Goal: Information Seeking & Learning: Learn about a topic

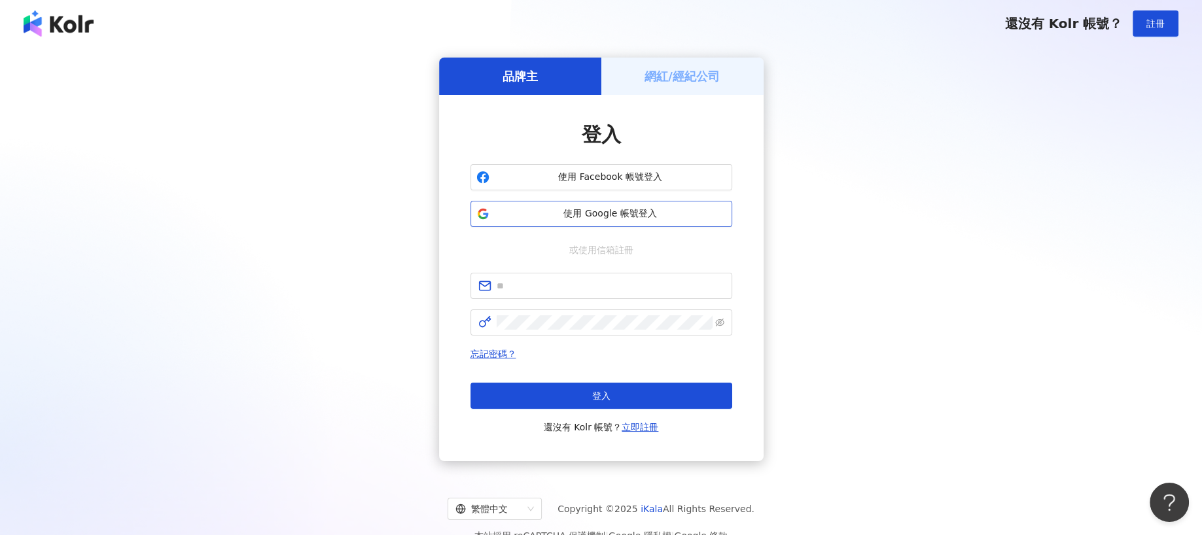
click at [580, 212] on span "使用 Google 帳號登入" at bounding box center [611, 213] width 232 height 13
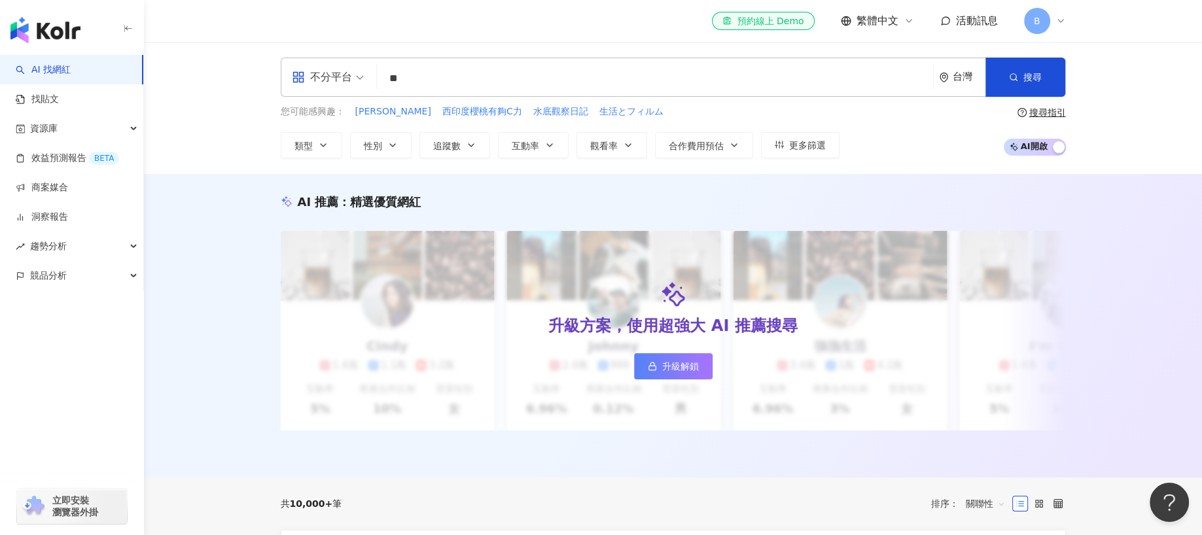
type input "*"
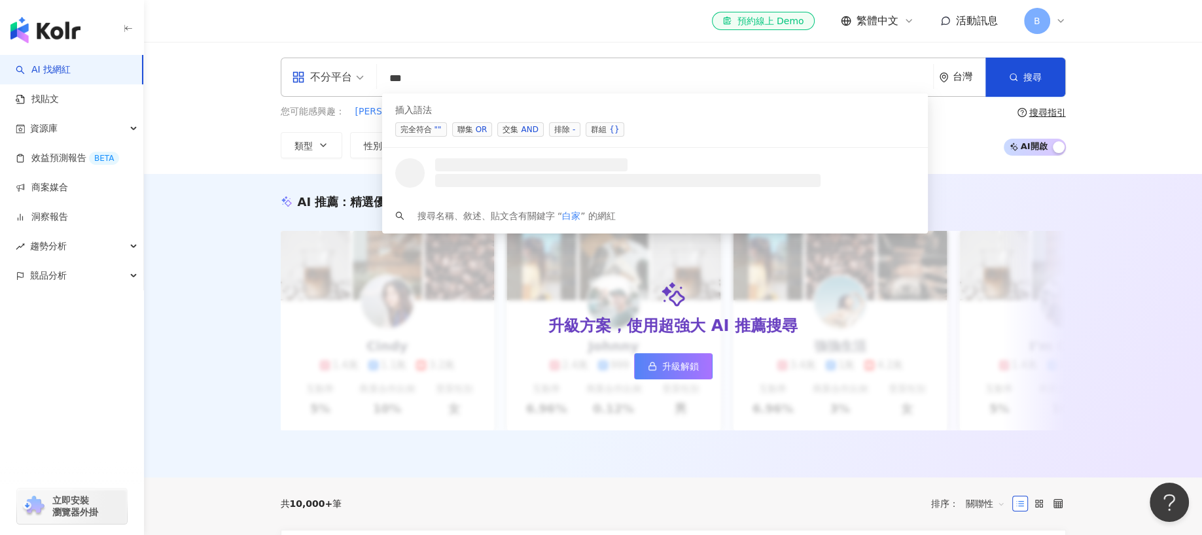
type input "**"
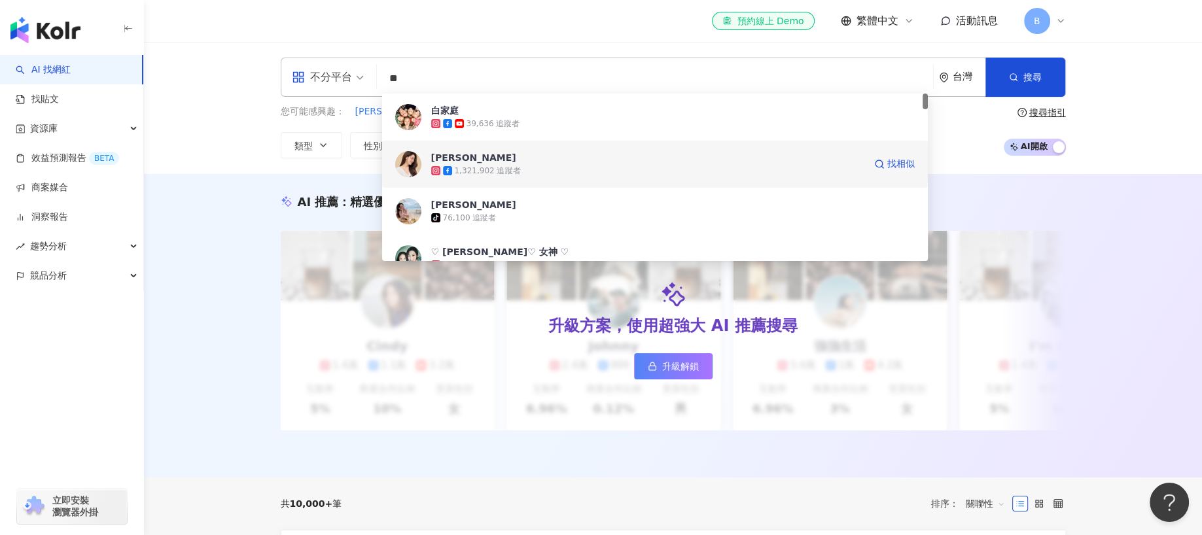
click at [538, 176] on div "1,321,902 追蹤者" at bounding box center [647, 170] width 433 height 13
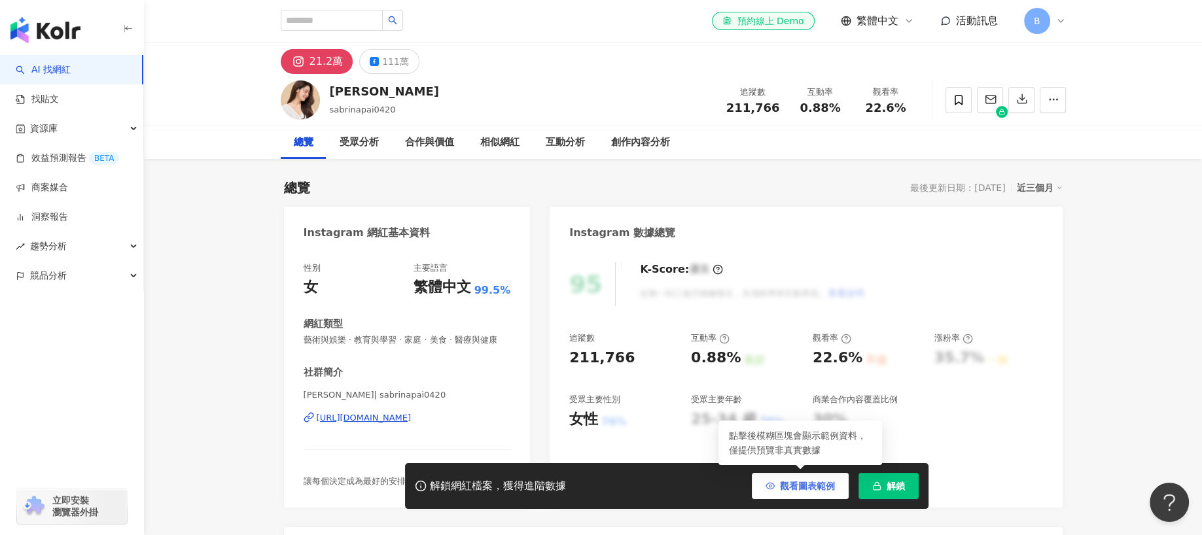
click at [800, 487] on span "觀看圖表範例" at bounding box center [807, 486] width 55 height 10
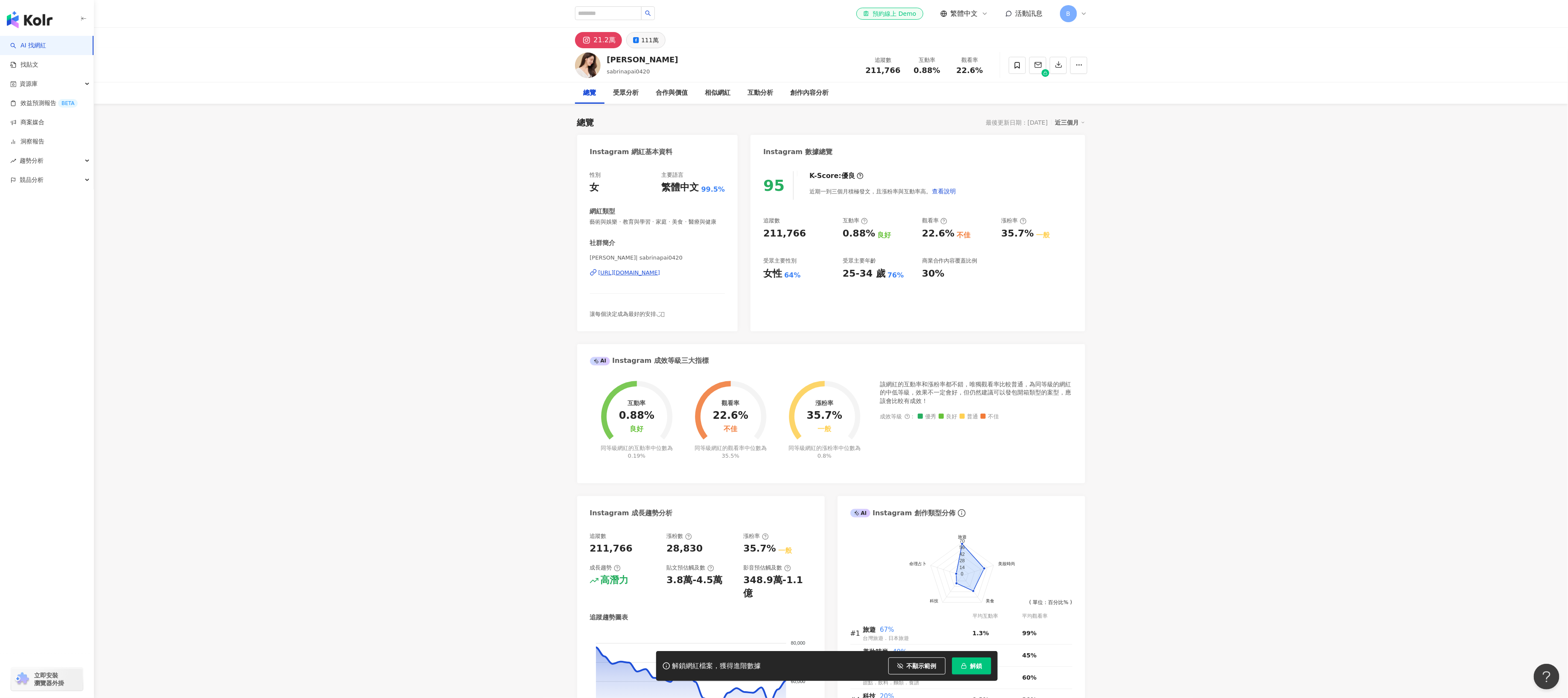
click at [644, 41] on div "111萬" at bounding box center [650, 40] width 18 height 12
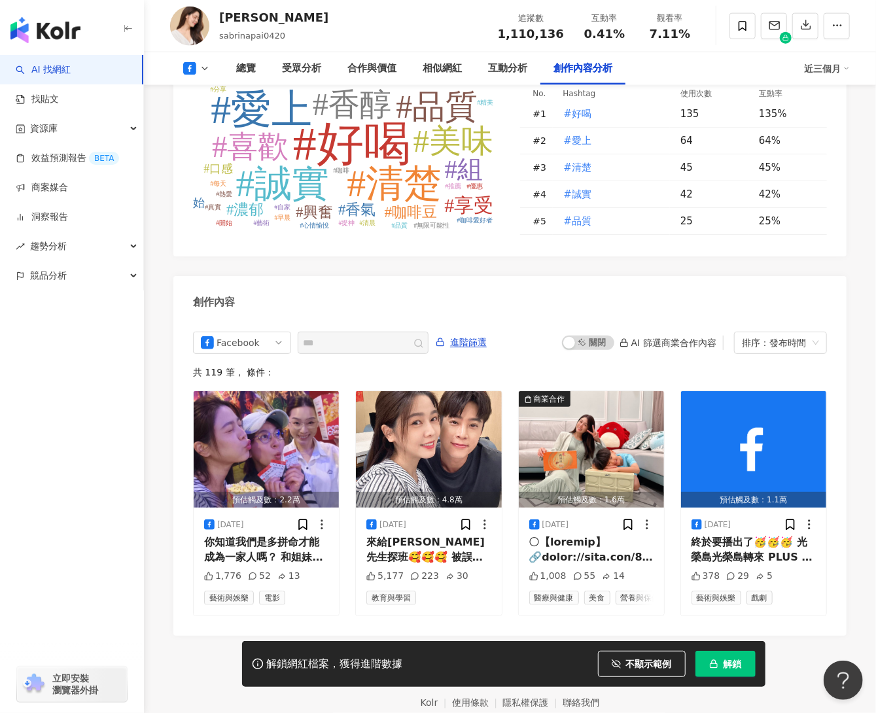
scroll to position [3426, 0]
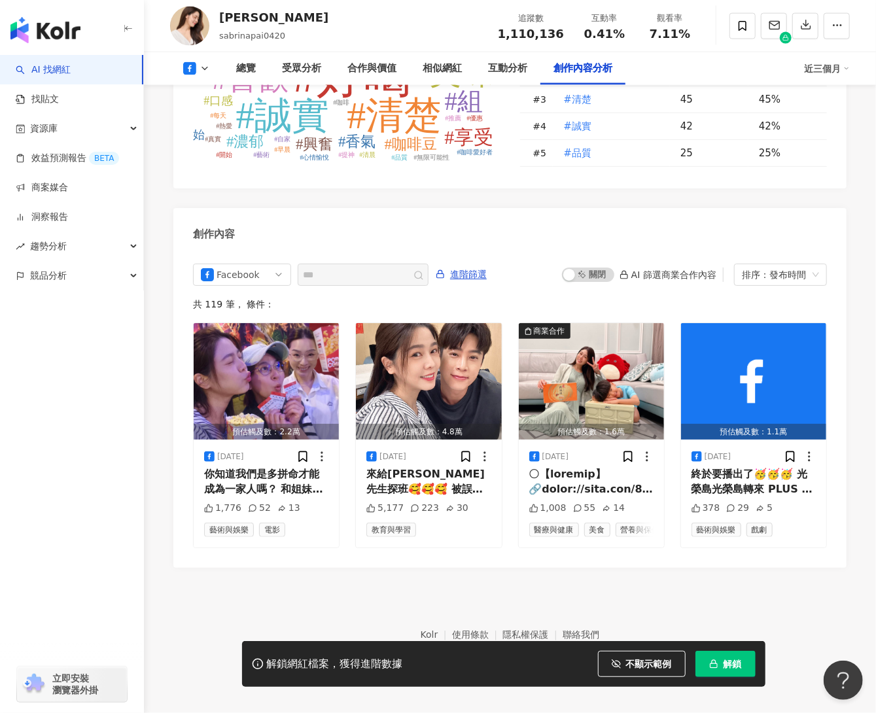
click at [690, 213] on div "創作內容" at bounding box center [509, 229] width 673 height 43
click at [790, 208] on div "創作內容" at bounding box center [509, 229] width 673 height 43
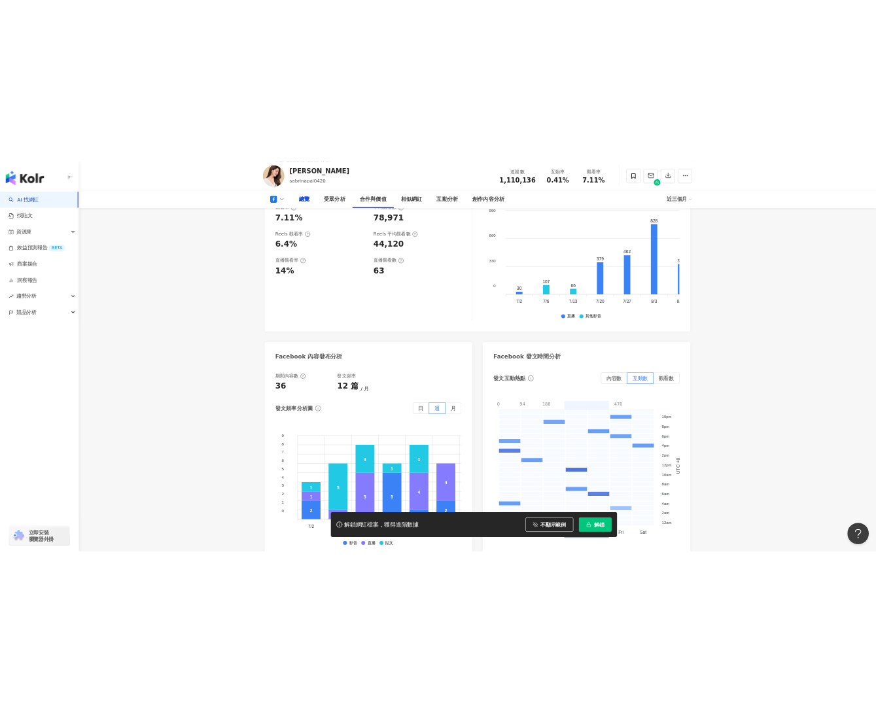
scroll to position [0, 0]
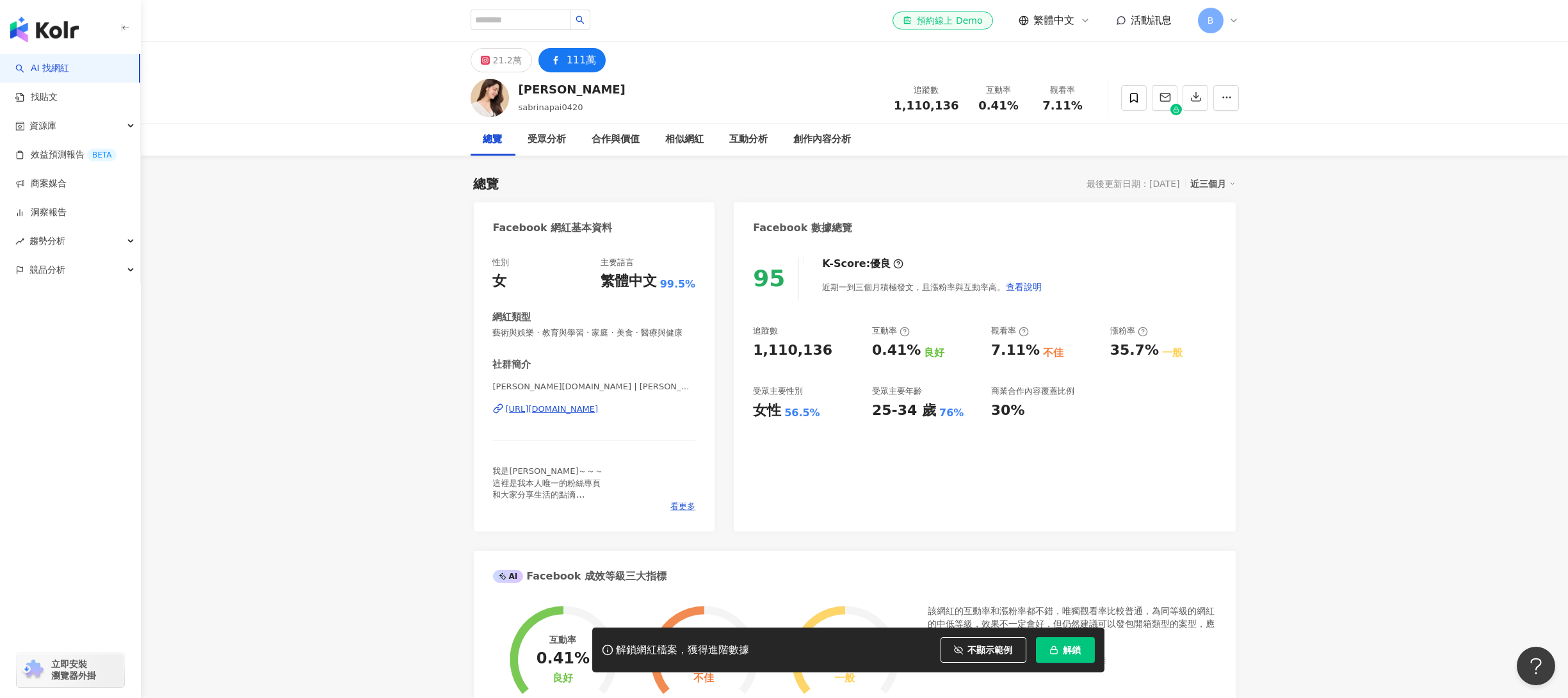
drag, startPoint x: 1207, startPoint y: 5, endPoint x: 385, endPoint y: 387, distance: 906.4
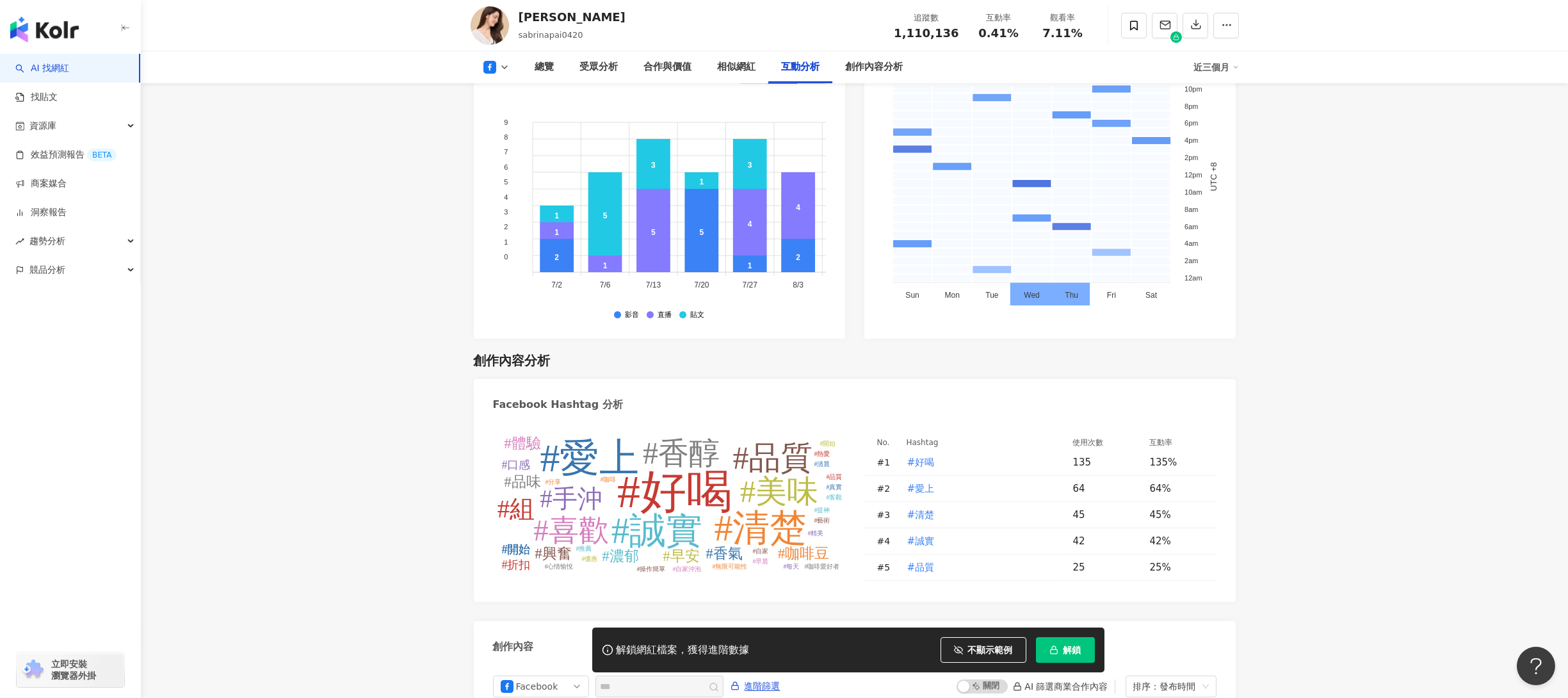
scroll to position [2562, 0]
